Goal: Task Accomplishment & Management: Use online tool/utility

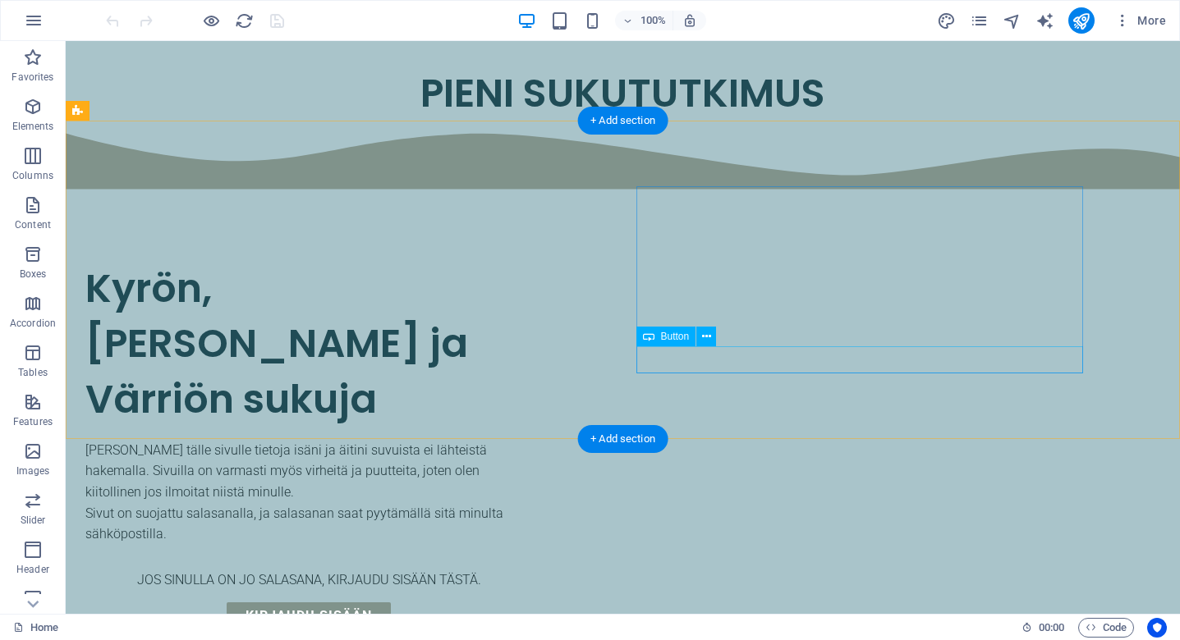
click at [532, 603] on div "Kirjaudu sisään" at bounding box center [308, 617] width 447 height 28
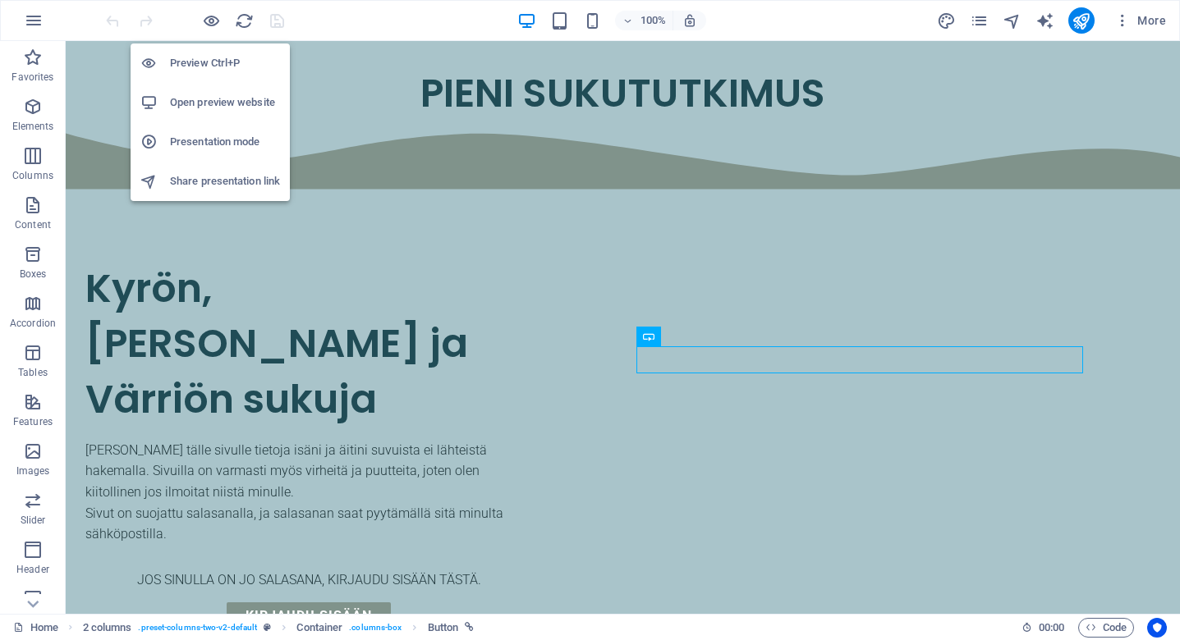
click at [231, 100] on h6 "Open preview website" at bounding box center [225, 103] width 110 height 20
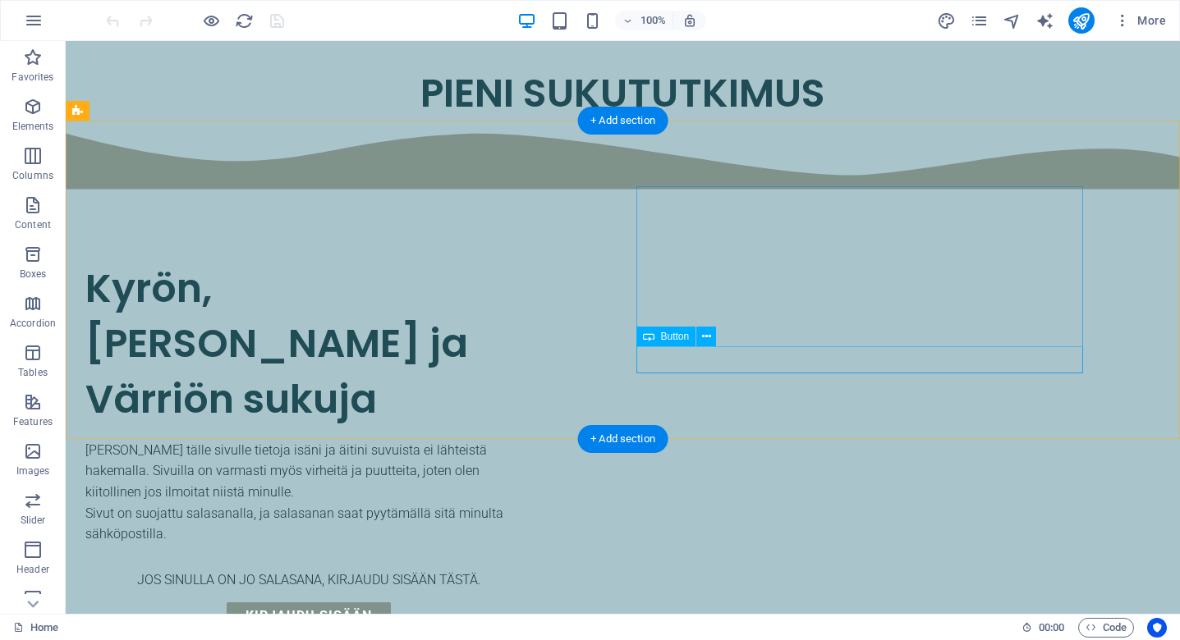
click at [532, 603] on div "Kirjaudu sisään" at bounding box center [308, 617] width 447 height 28
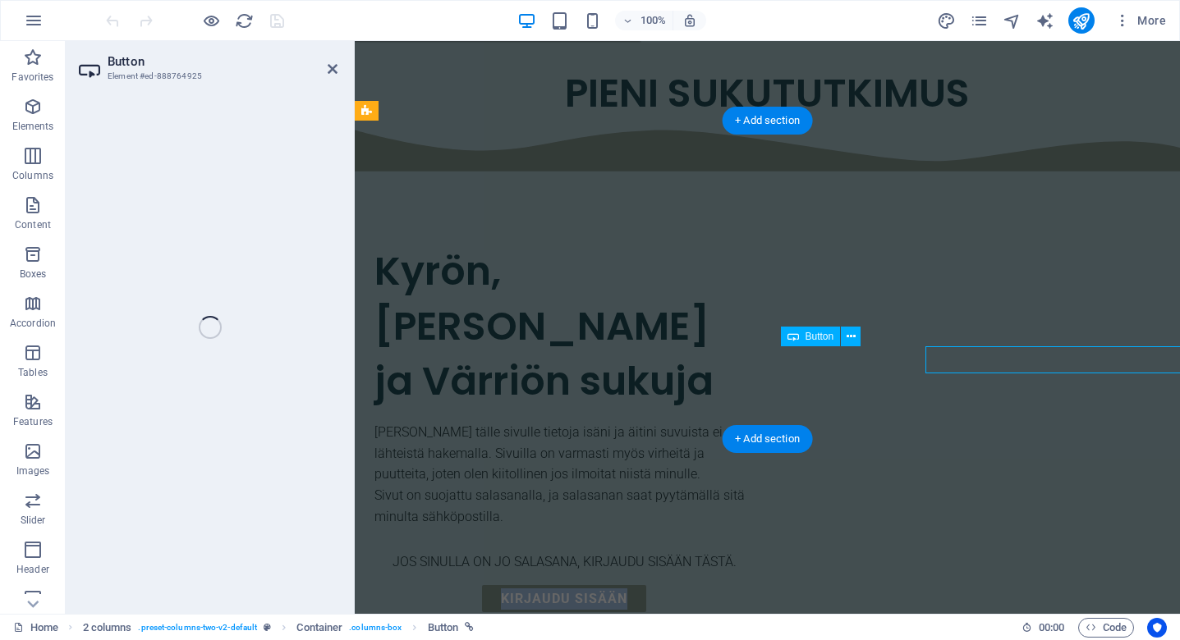
select select "px"
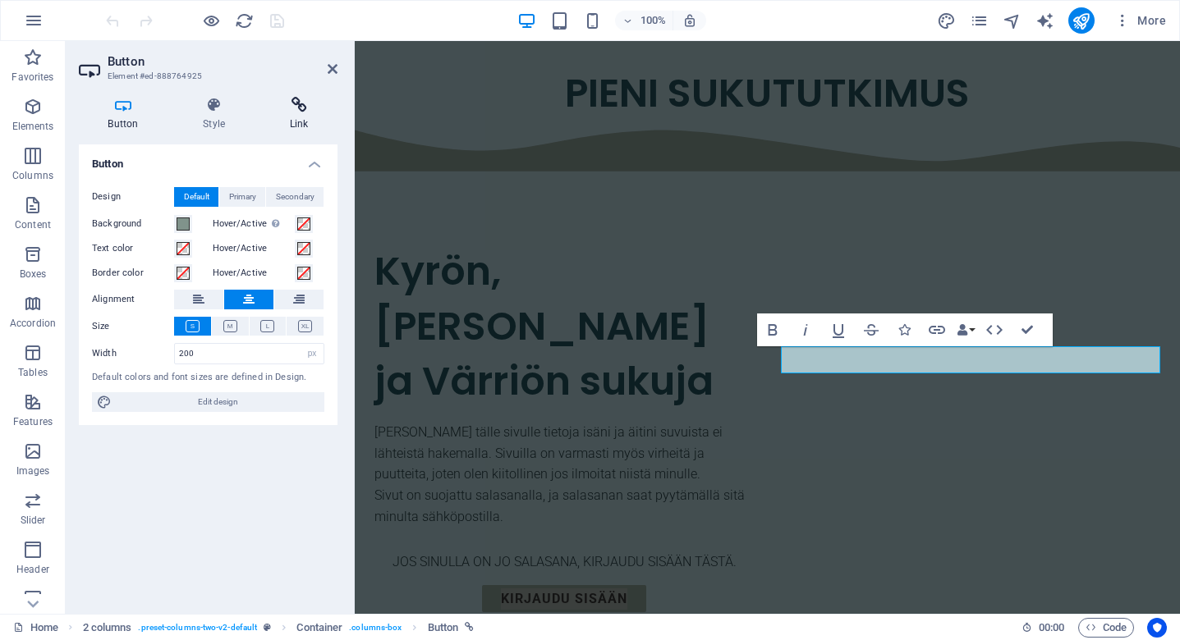
click at [297, 99] on icon at bounding box center [298, 105] width 77 height 16
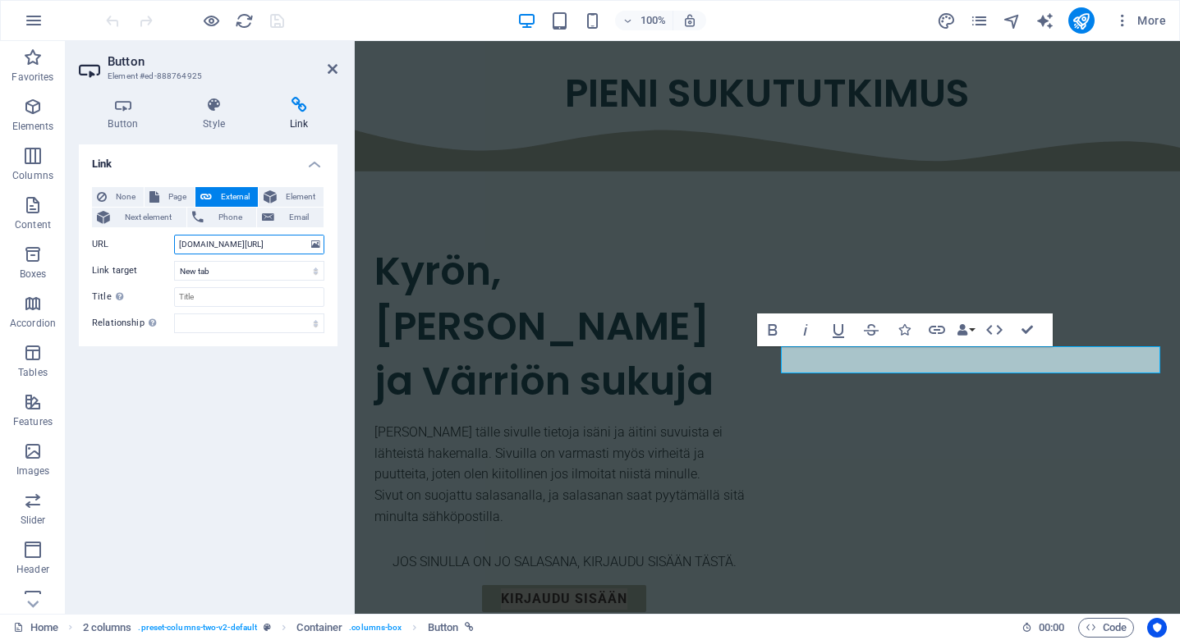
click at [291, 243] on input "[DOMAIN_NAME][URL]" at bounding box center [249, 245] width 150 height 20
select select
click at [329, 68] on icon at bounding box center [333, 68] width 10 height 13
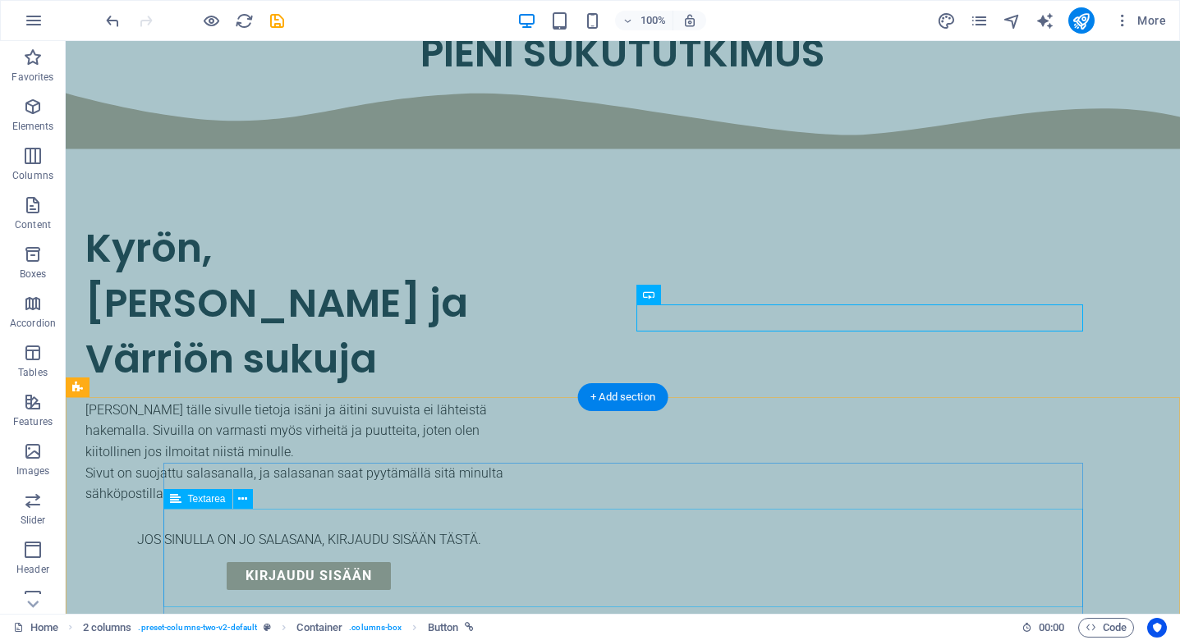
scroll to position [31, 0]
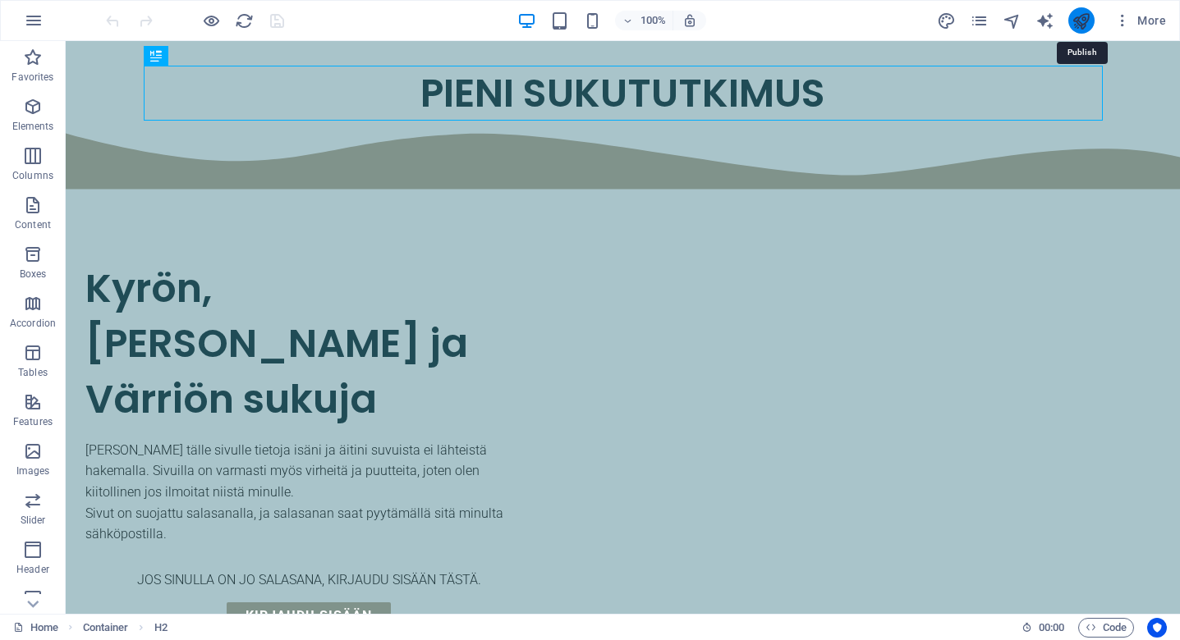
click at [1079, 20] on icon "publish" at bounding box center [1080, 20] width 19 height 19
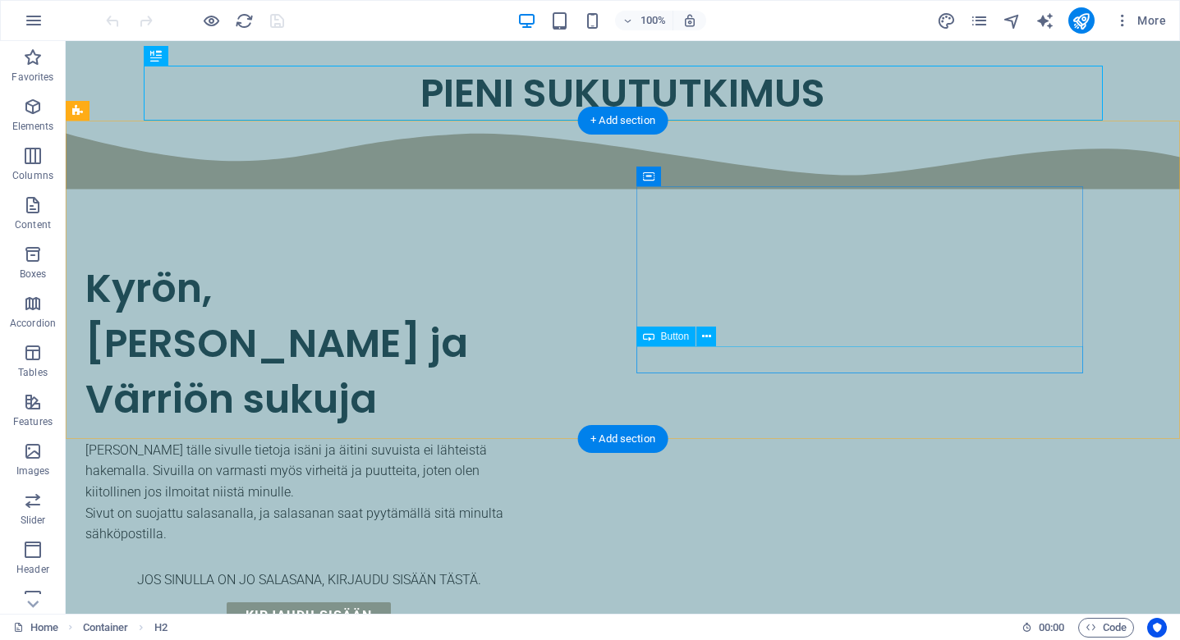
click at [532, 603] on div "Kirjaudu sisään" at bounding box center [308, 617] width 447 height 28
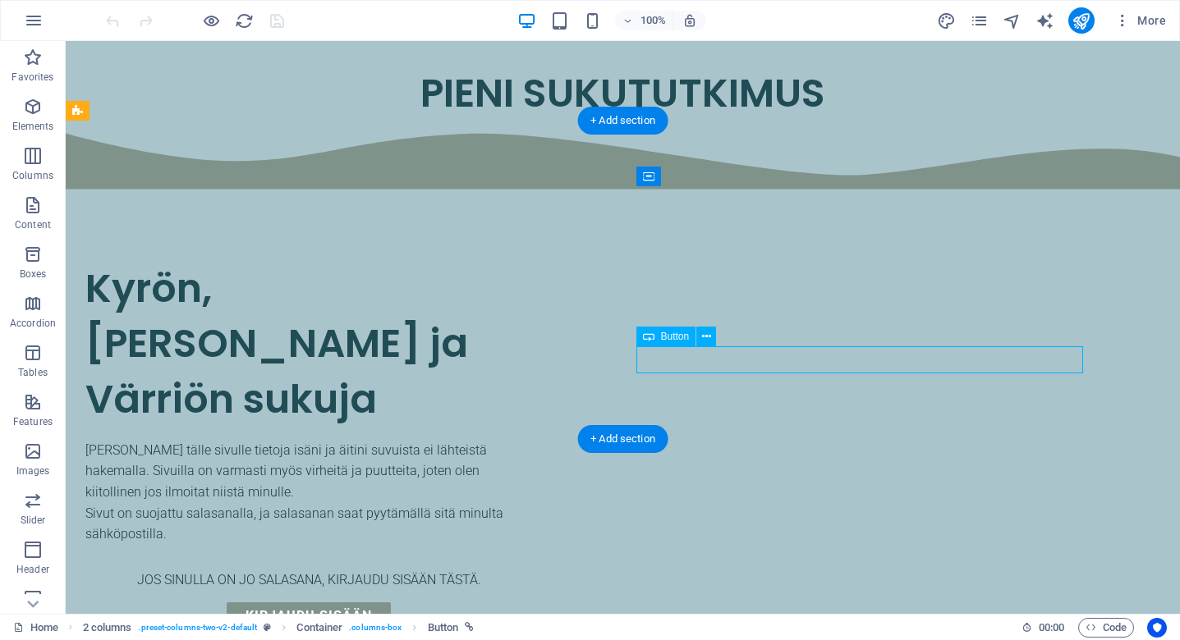
click at [532, 603] on div "Kirjaudu sisään" at bounding box center [308, 617] width 447 height 28
select select "px"
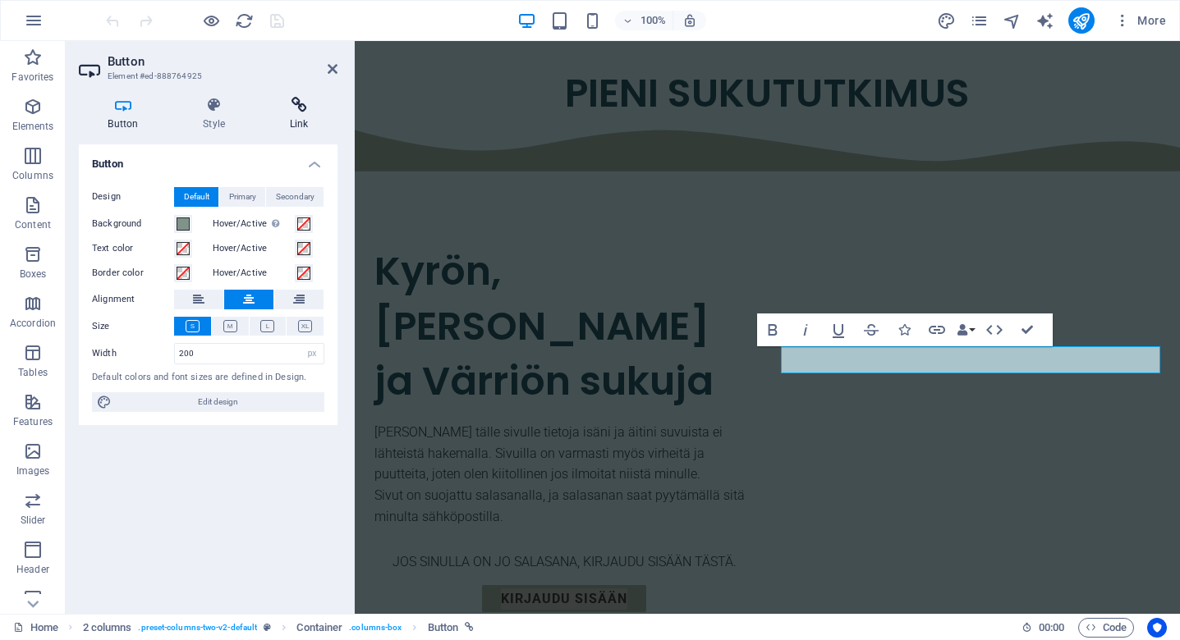
click at [298, 111] on icon at bounding box center [298, 105] width 77 height 16
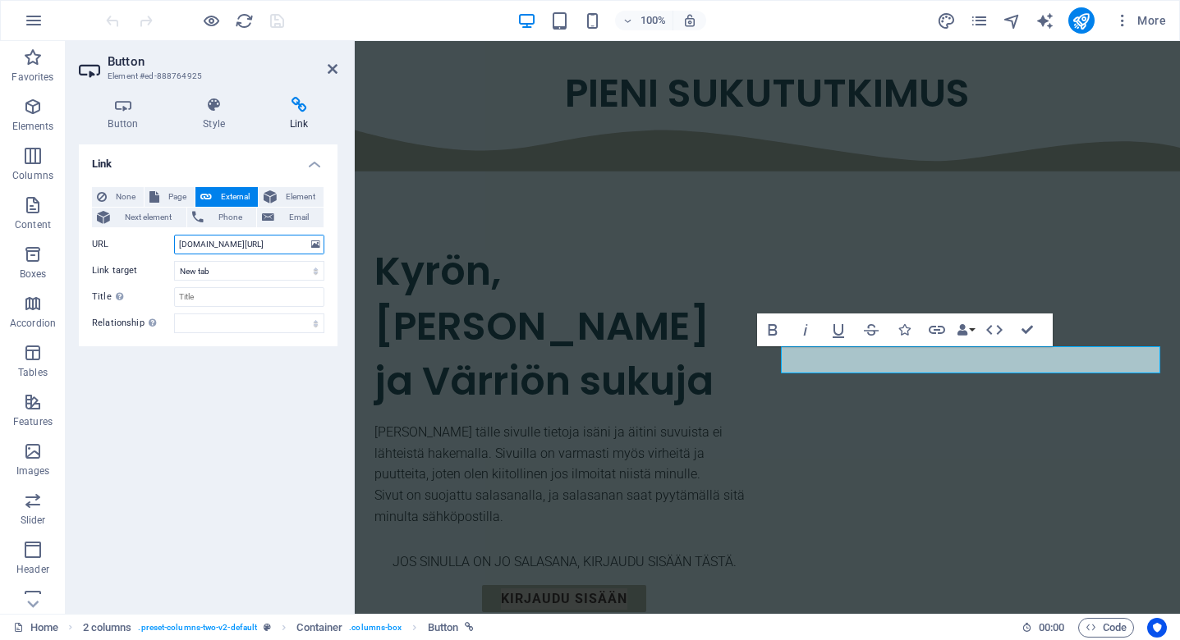
click at [229, 243] on input "[DOMAIN_NAME][URL]" at bounding box center [249, 245] width 150 height 20
type input "/suku/languages/fi/index.html"
click at [333, 70] on icon at bounding box center [333, 68] width 10 height 13
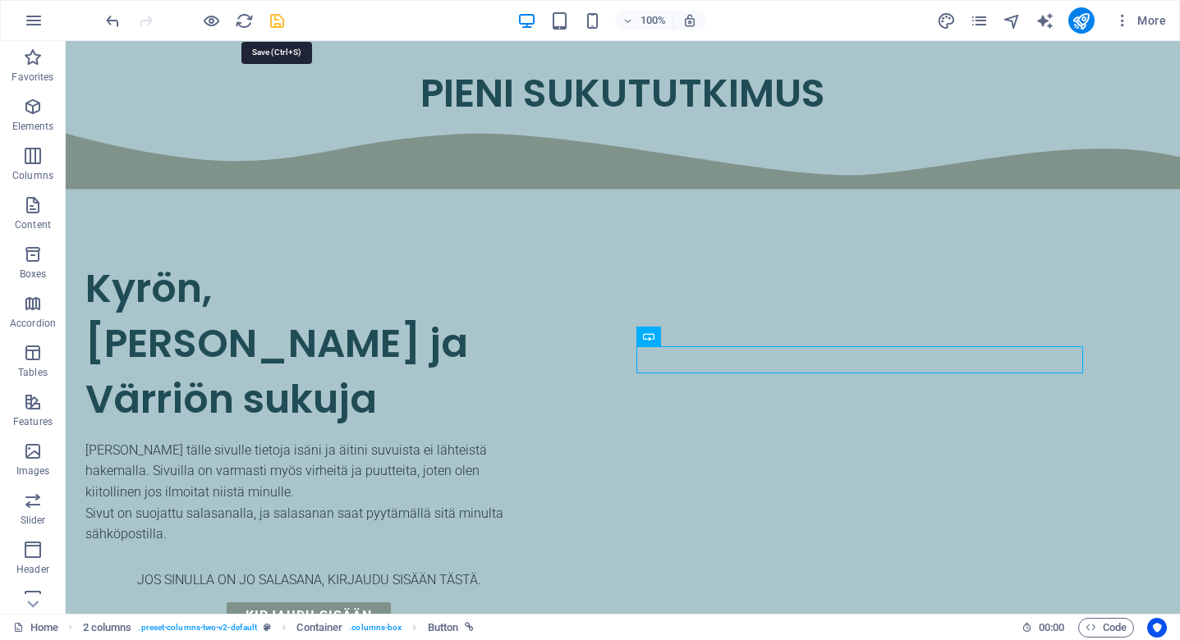
click at [275, 21] on icon "save" at bounding box center [277, 20] width 19 height 19
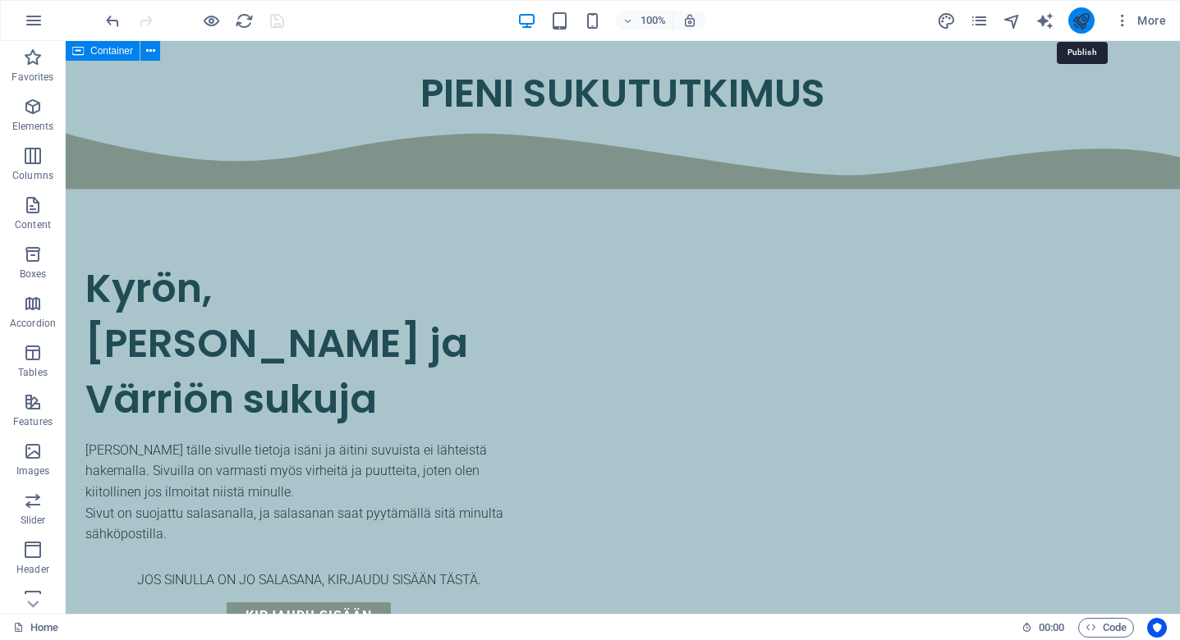
click at [1088, 15] on icon "publish" at bounding box center [1080, 20] width 19 height 19
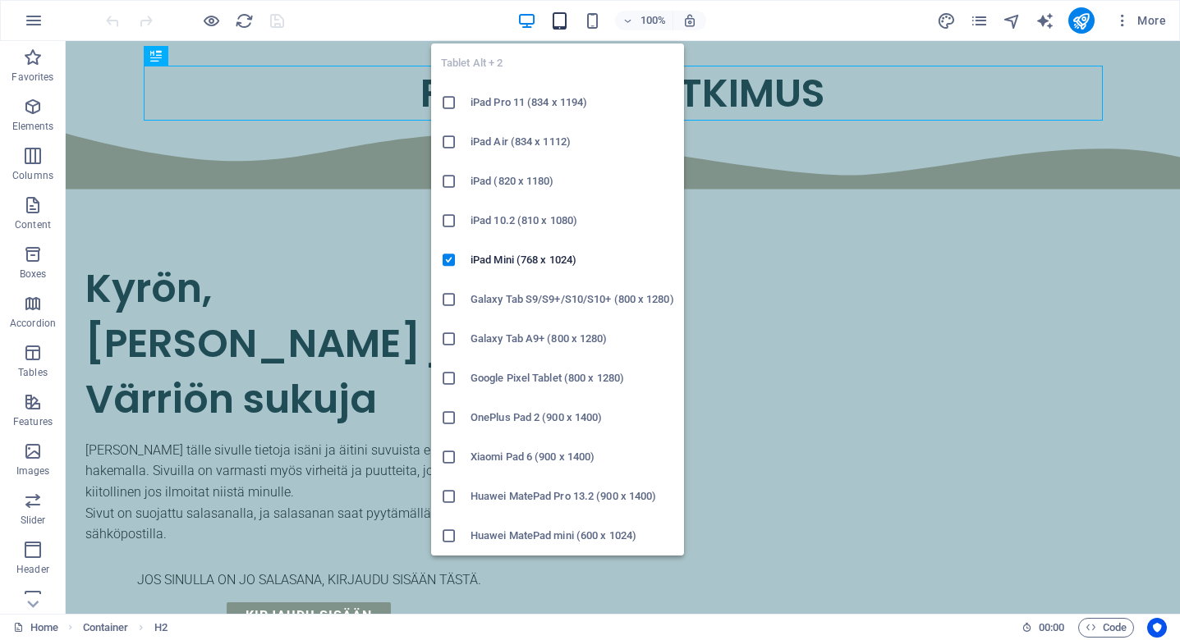
click at [556, 22] on icon "button" at bounding box center [559, 20] width 19 height 19
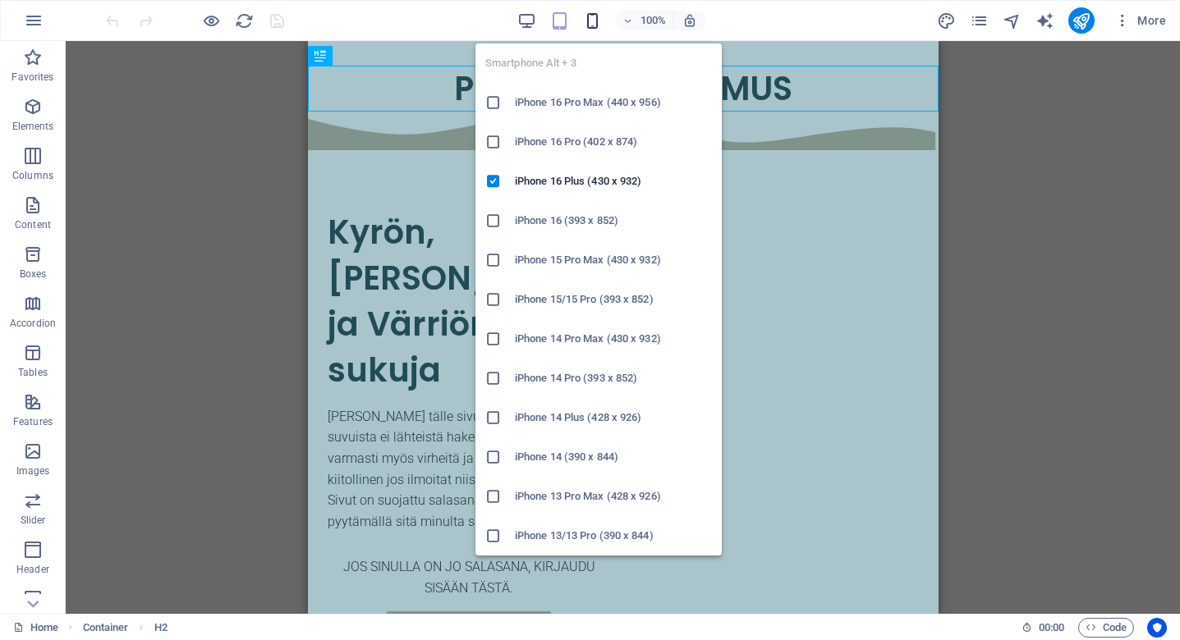
click at [593, 17] on icon "button" at bounding box center [592, 20] width 19 height 19
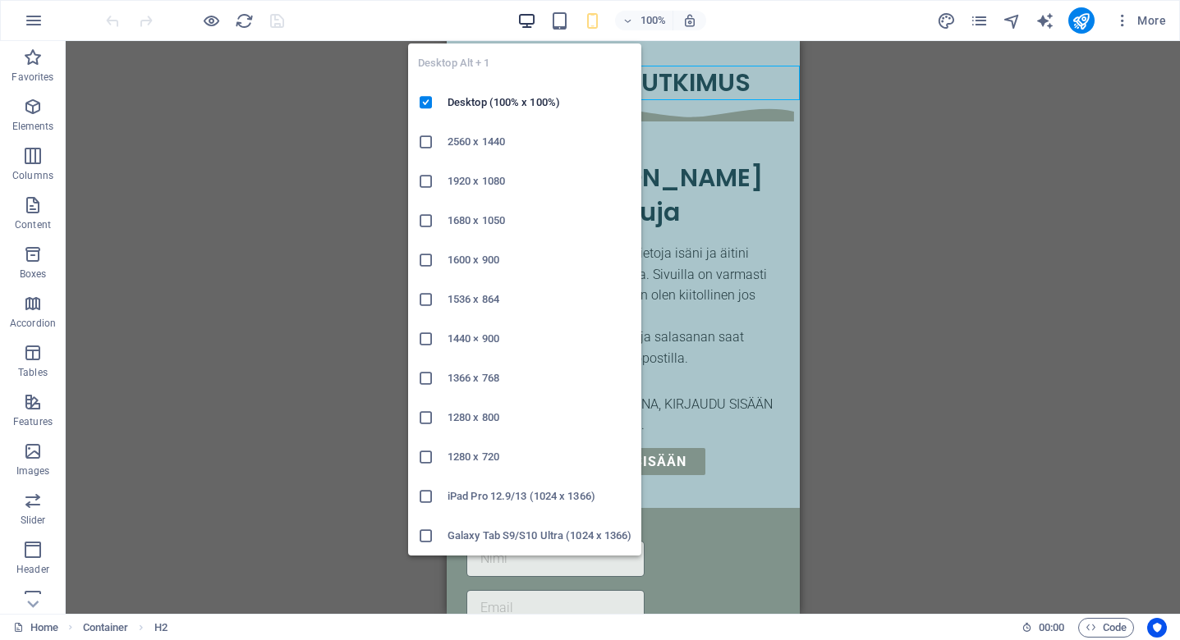
click at [527, 16] on icon "button" at bounding box center [526, 20] width 19 height 19
